Goal: Task Accomplishment & Management: Complete application form

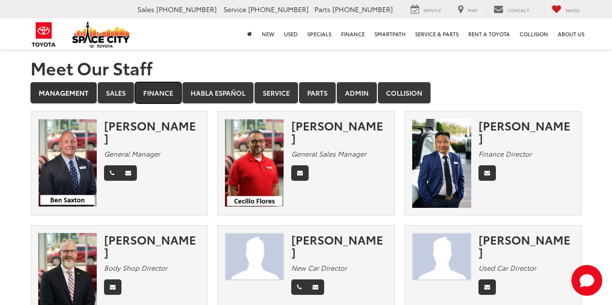
click at [159, 93] on link "Finance" at bounding box center [158, 92] width 46 height 21
